Goal: Task Accomplishment & Management: Use online tool/utility

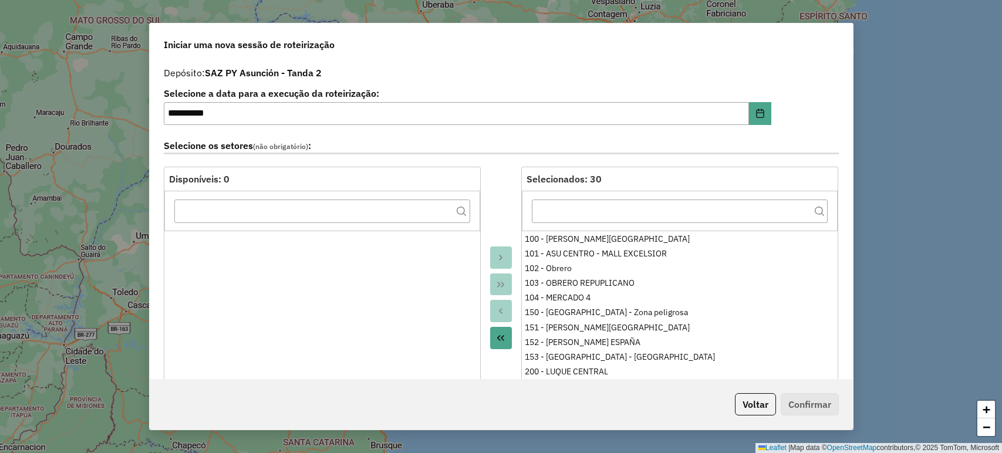
select select "*"
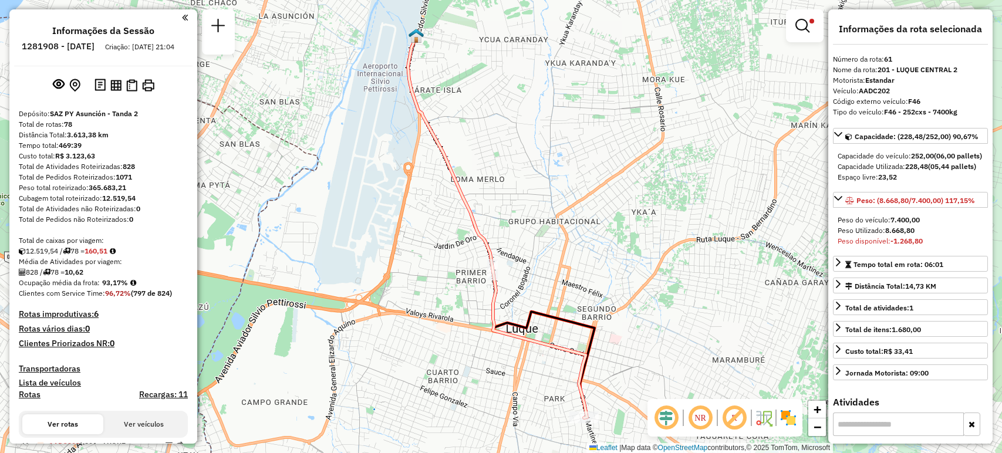
select select "**********"
